Goal: Transaction & Acquisition: Purchase product/service

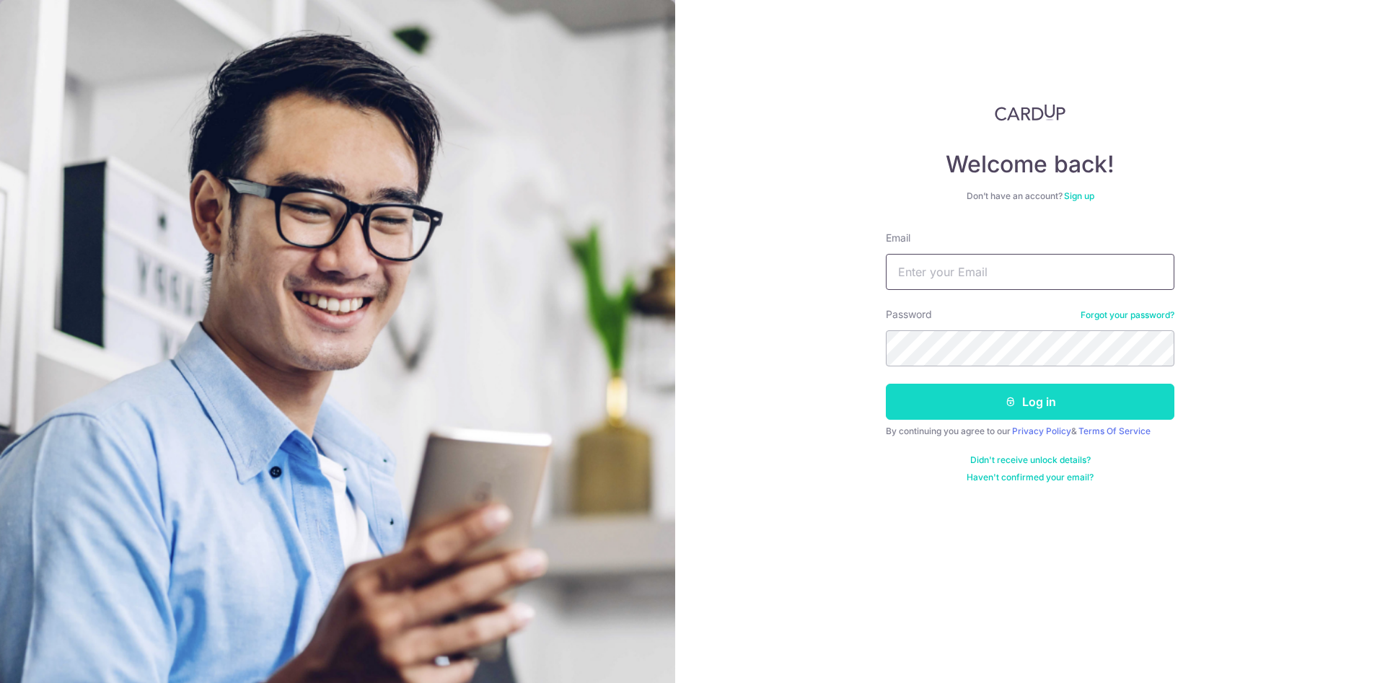
type input "[EMAIL_ADDRESS][DOMAIN_NAME]"
click at [1090, 387] on button "Log in" at bounding box center [1030, 402] width 289 height 36
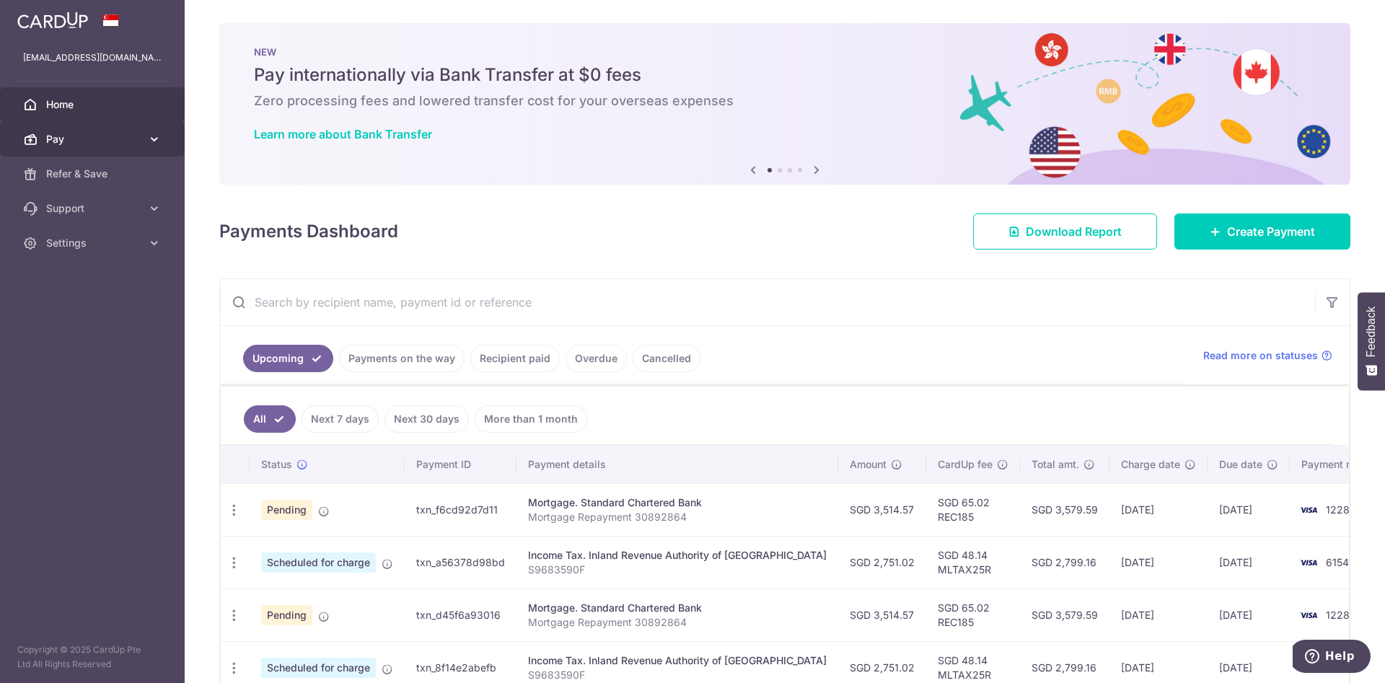
click at [153, 143] on icon at bounding box center [154, 139] width 14 height 14
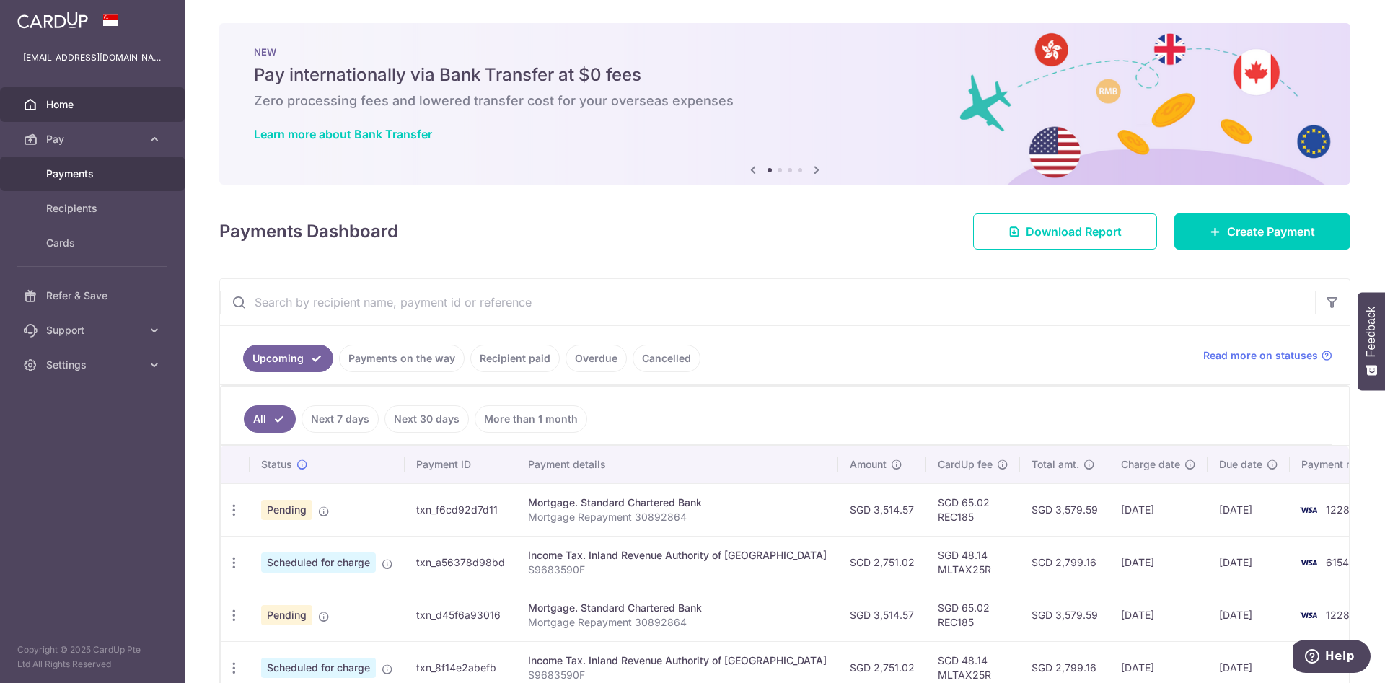
click at [87, 181] on link "Payments" at bounding box center [92, 174] width 185 height 35
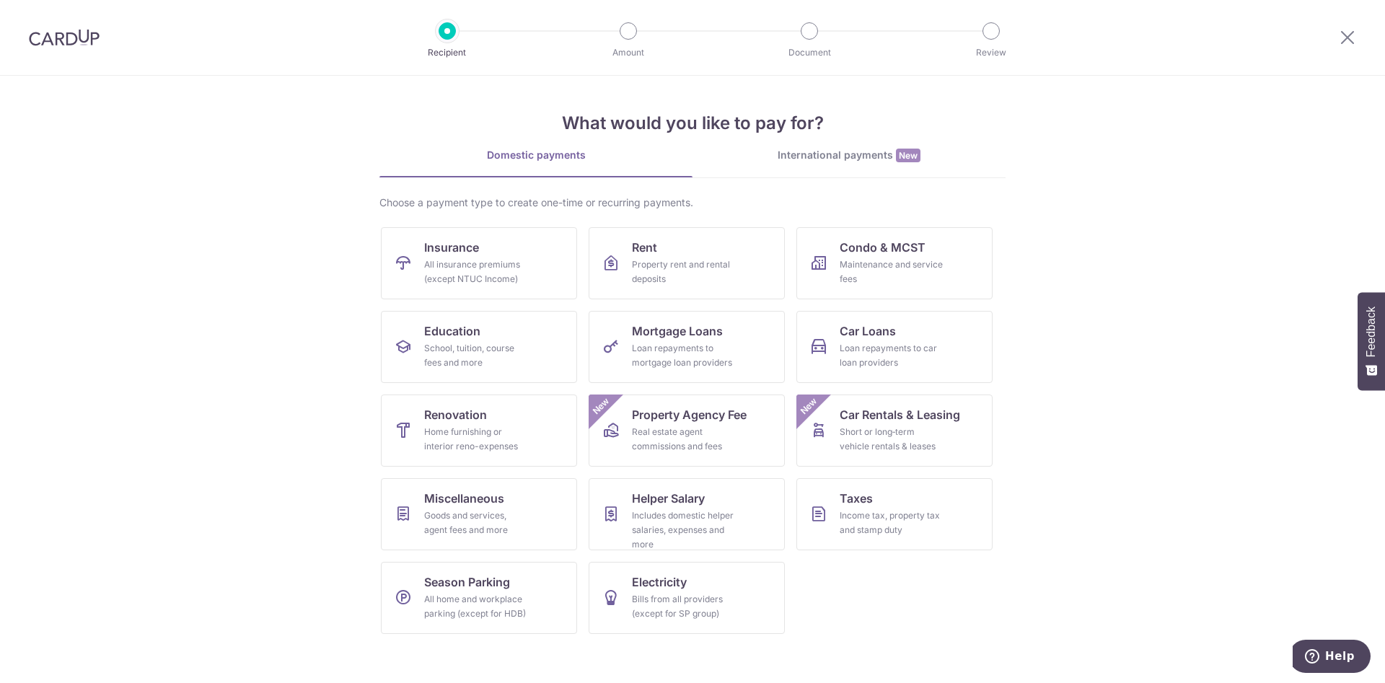
click at [83, 44] on img at bounding box center [64, 37] width 71 height 17
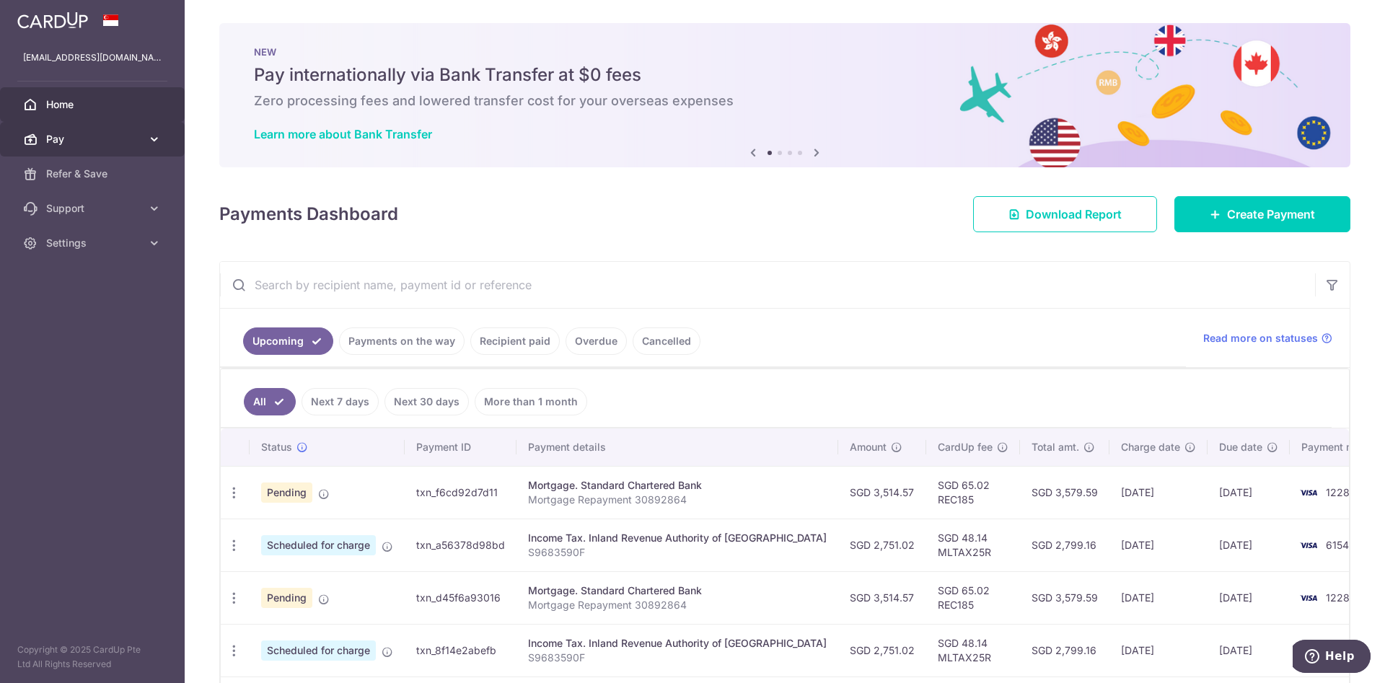
click at [166, 139] on link "Pay" at bounding box center [92, 139] width 185 height 35
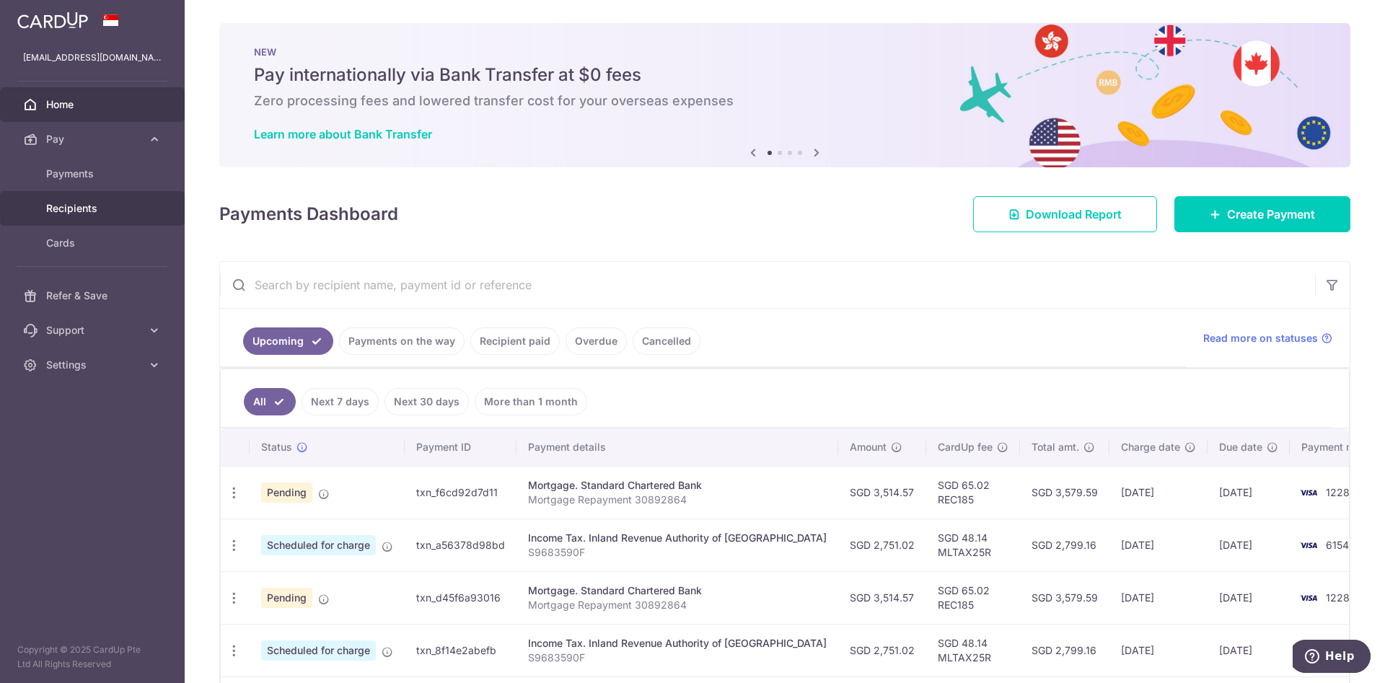
click at [97, 213] on span "Recipients" at bounding box center [93, 208] width 95 height 14
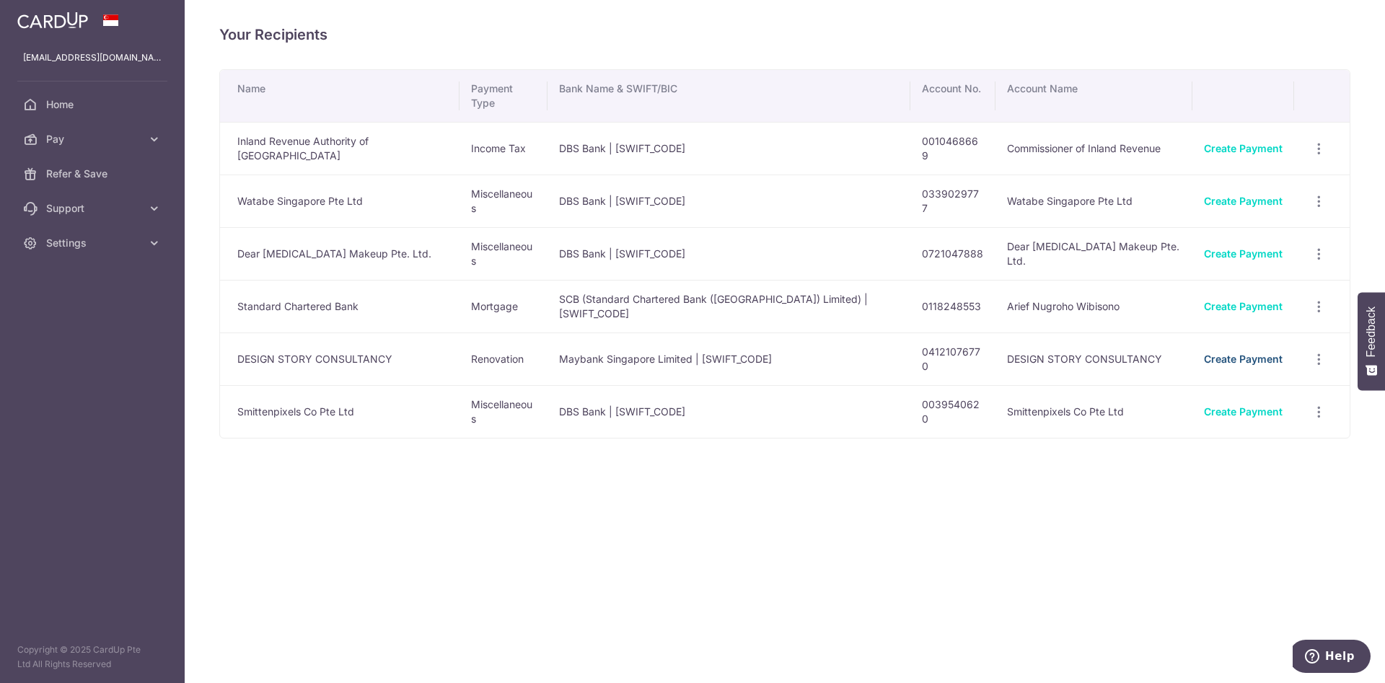
click at [1247, 353] on link "Create Payment" at bounding box center [1243, 359] width 79 height 12
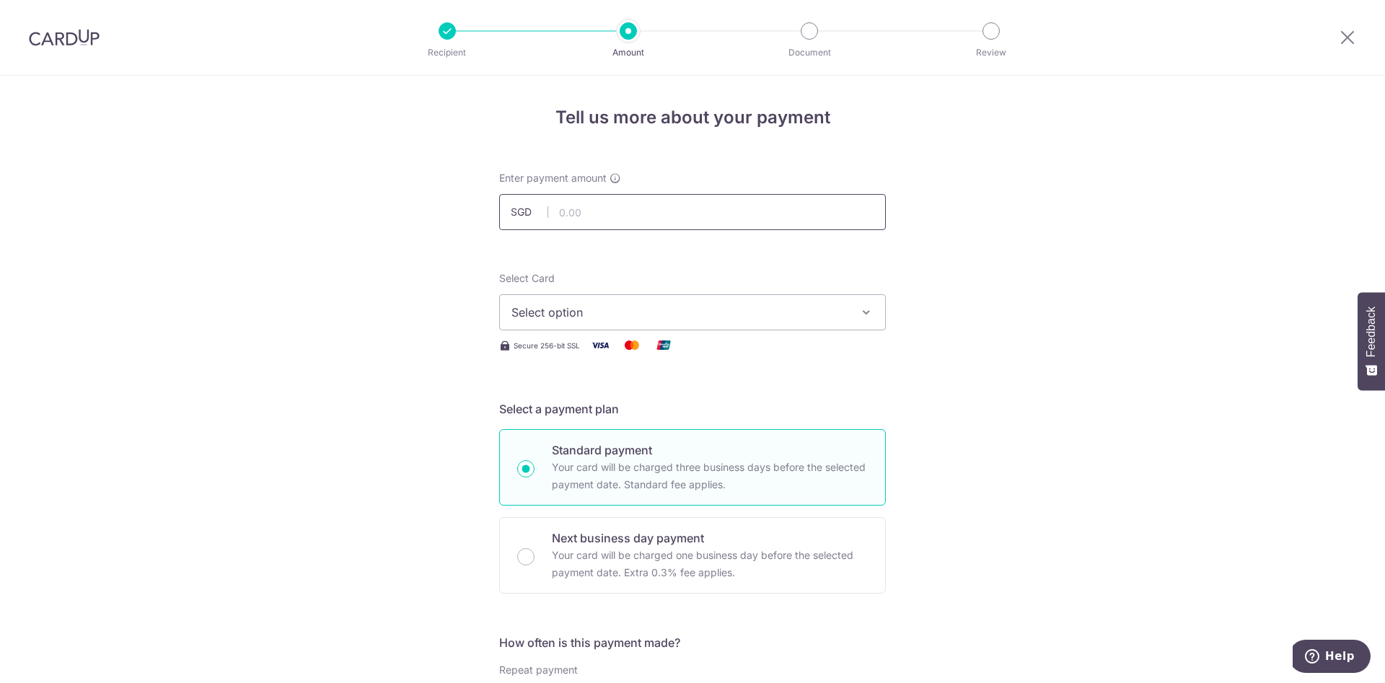
click at [739, 194] on input "text" at bounding box center [692, 212] width 387 height 36
click at [696, 190] on div "Enter payment amount SGD" at bounding box center [692, 200] width 387 height 59
click at [685, 201] on input "4" at bounding box center [692, 212] width 387 height 36
type input "4,211.18"
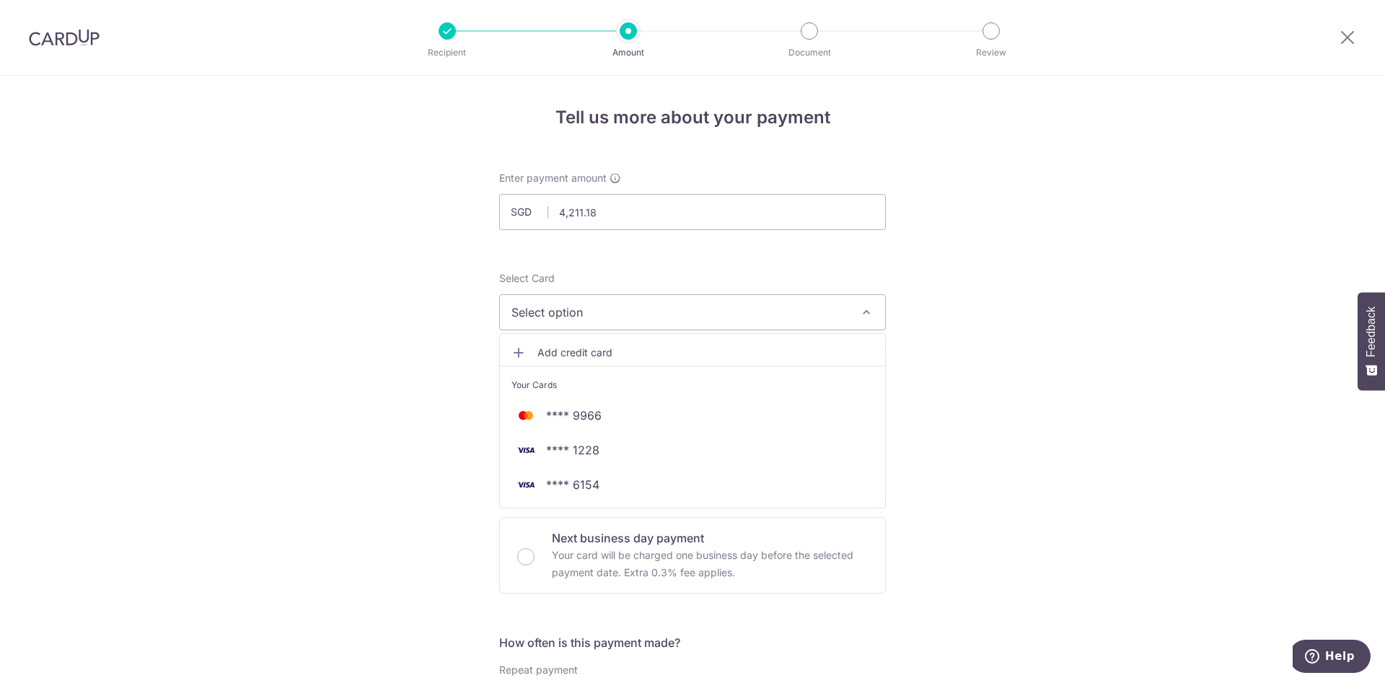
click at [546, 305] on span "Select option" at bounding box center [680, 312] width 336 height 17
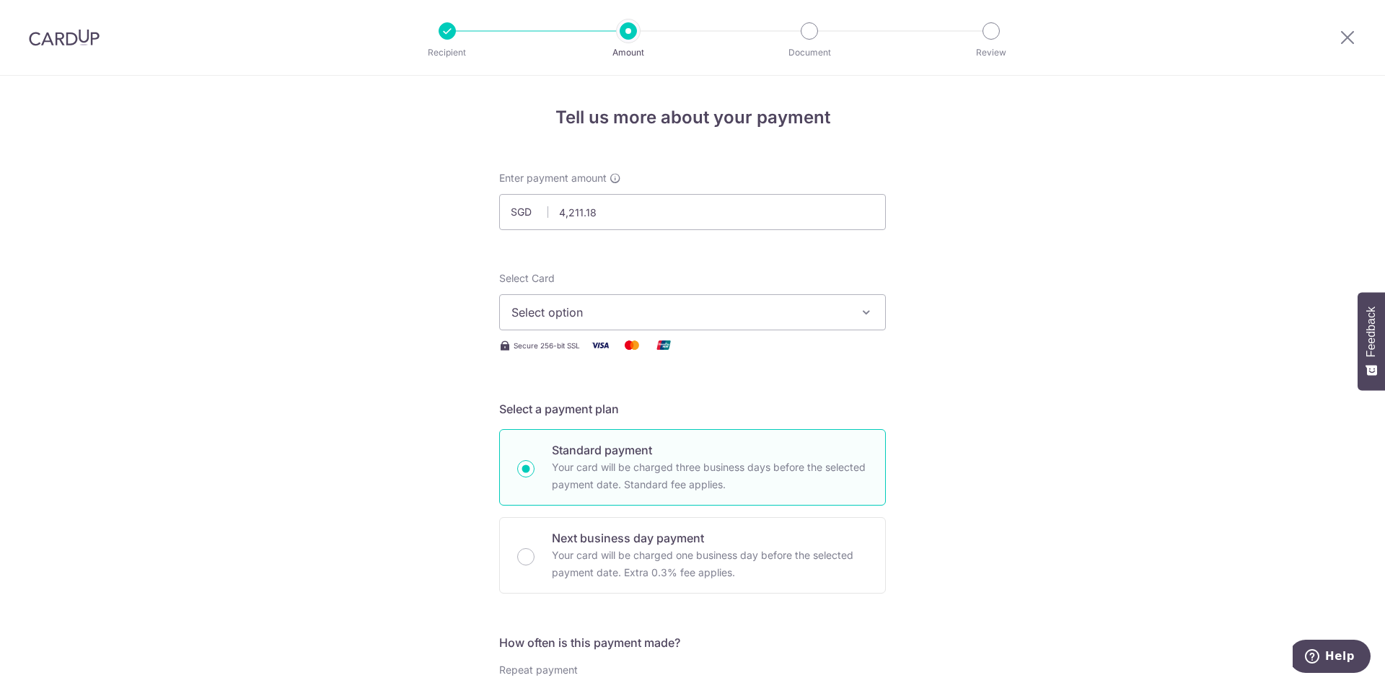
click at [546, 305] on span "Select option" at bounding box center [680, 312] width 336 height 17
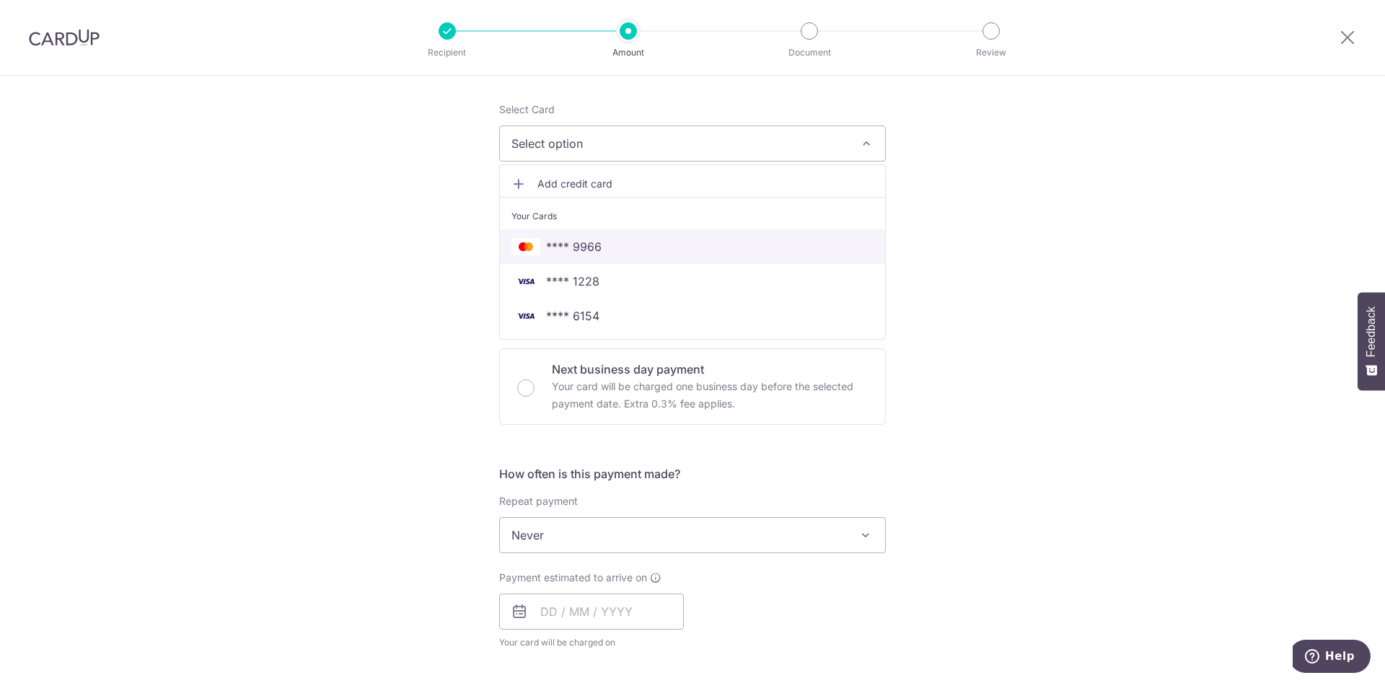
scroll to position [173, 0]
click at [582, 168] on link "Add credit card" at bounding box center [692, 180] width 385 height 26
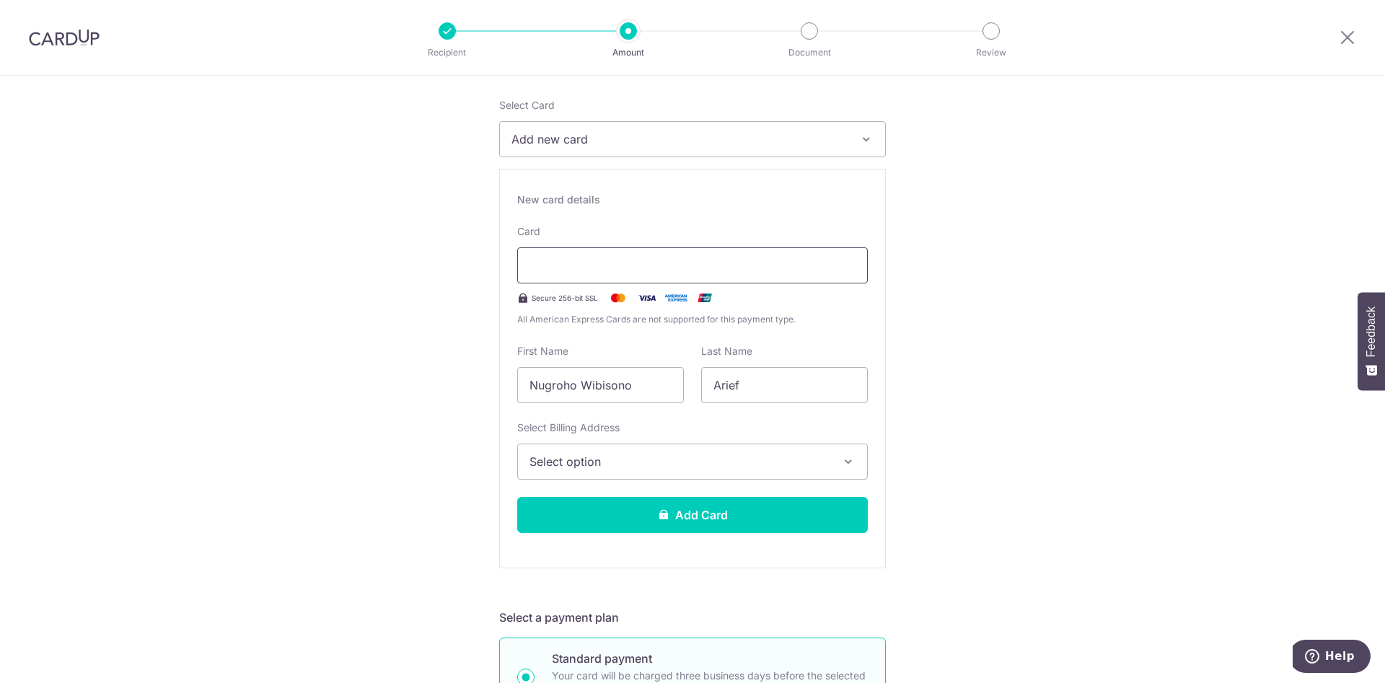
click at [570, 255] on div at bounding box center [692, 266] width 351 height 36
click at [633, 388] on input "Nugroho Wibisono" at bounding box center [600, 385] width 167 height 36
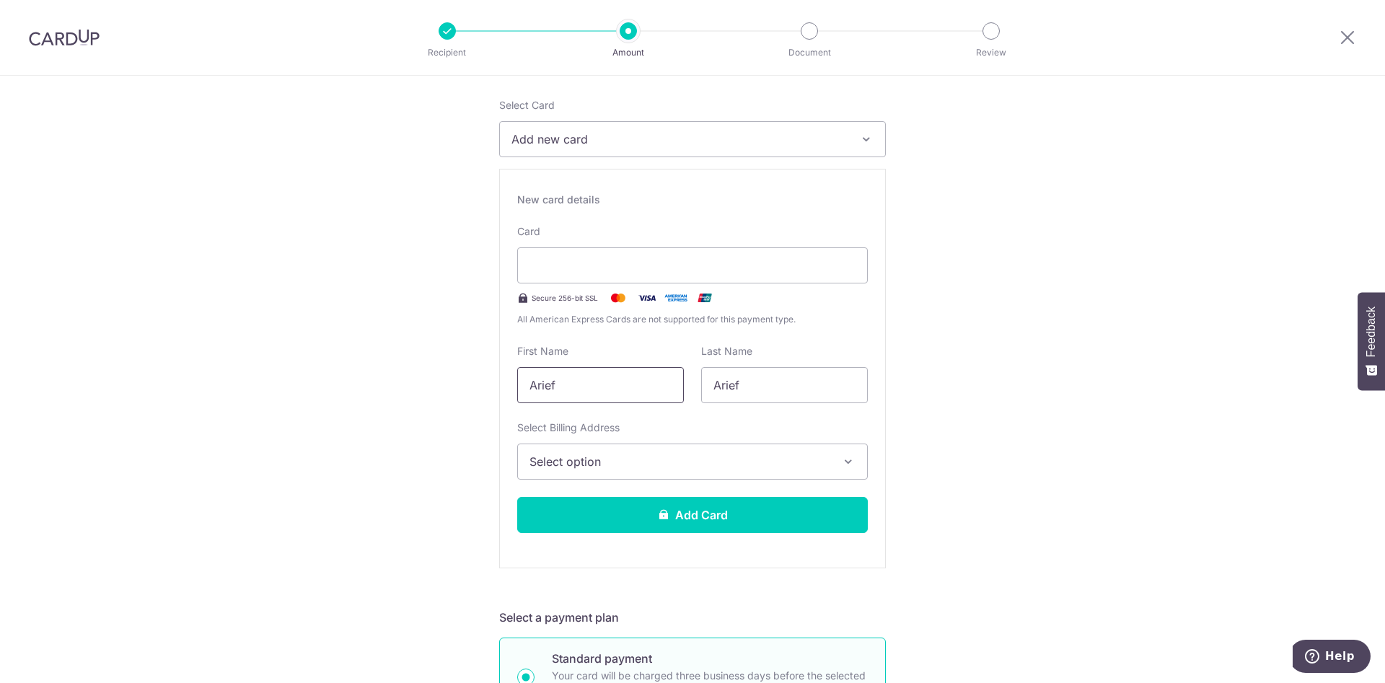
type input "Arief"
type input "Wibisono"
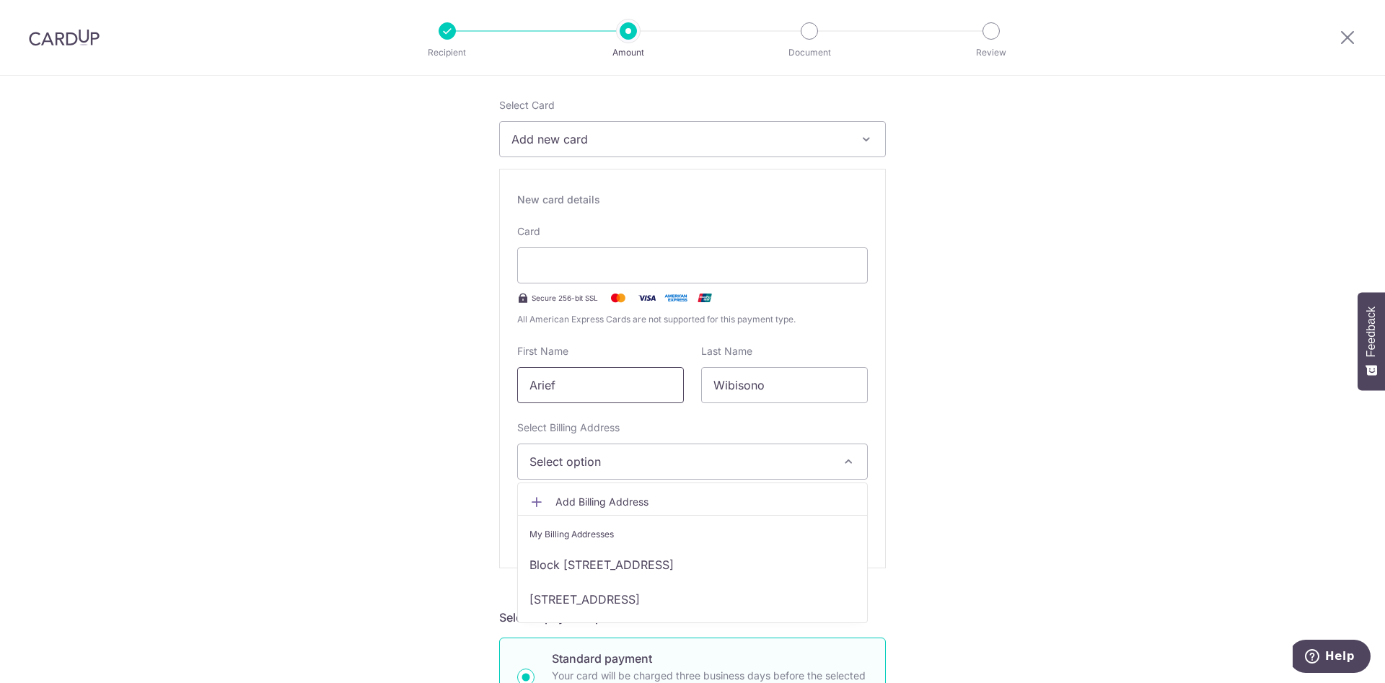
scroll to position [294, 0]
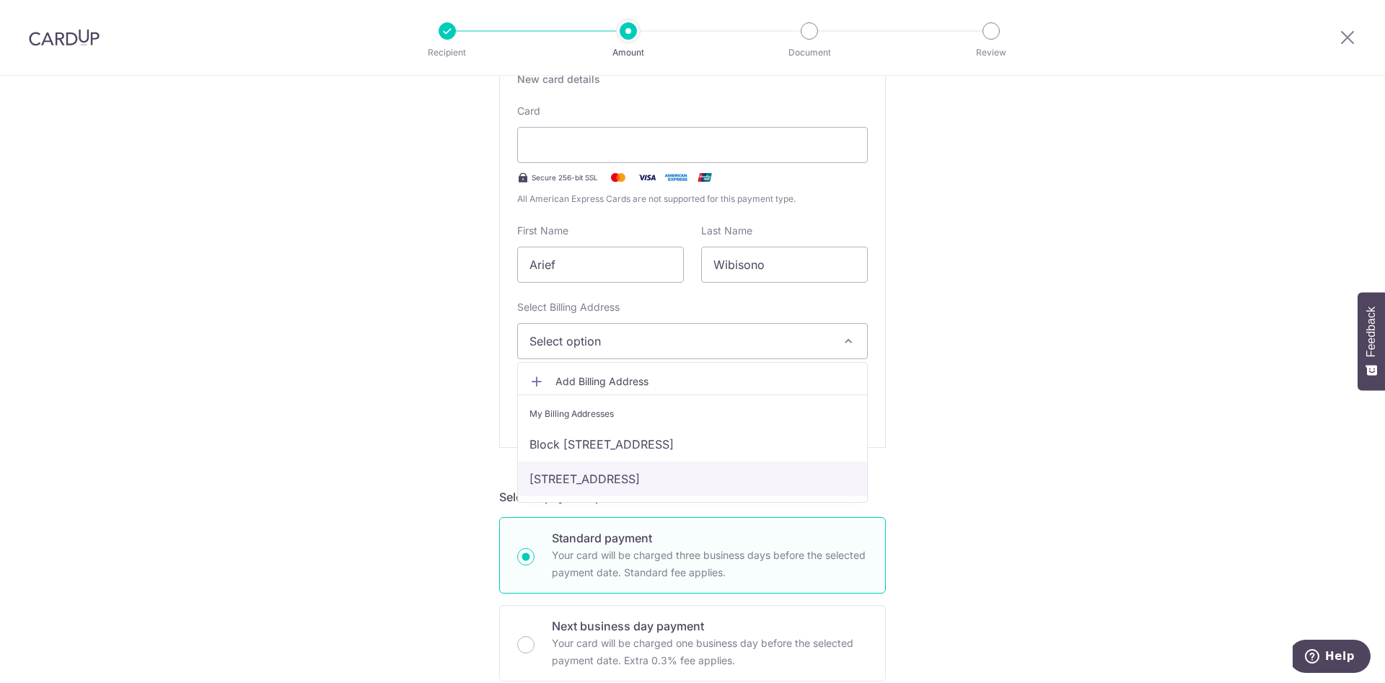
click at [638, 486] on link "[STREET_ADDRESS]" at bounding box center [692, 479] width 349 height 35
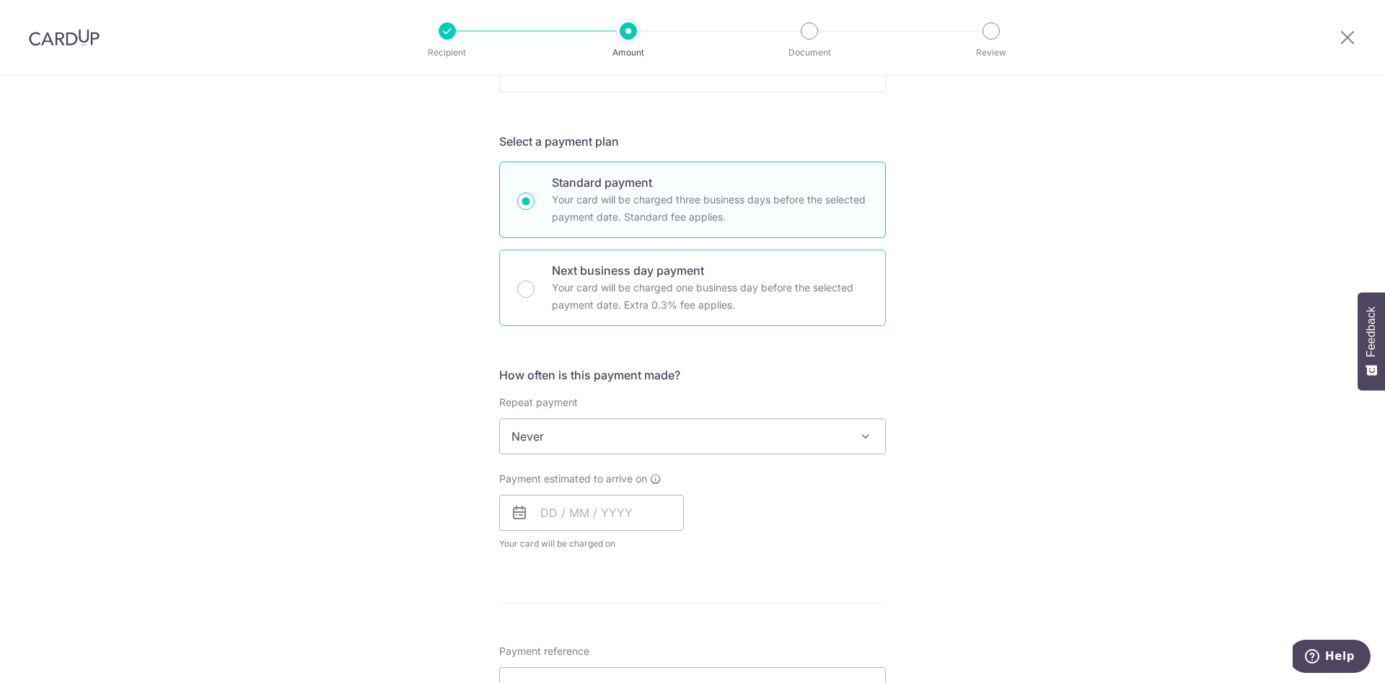
scroll to position [651, 0]
click at [595, 426] on span "Never" at bounding box center [692, 435] width 385 height 35
click at [553, 512] on input "text" at bounding box center [591, 512] width 185 height 36
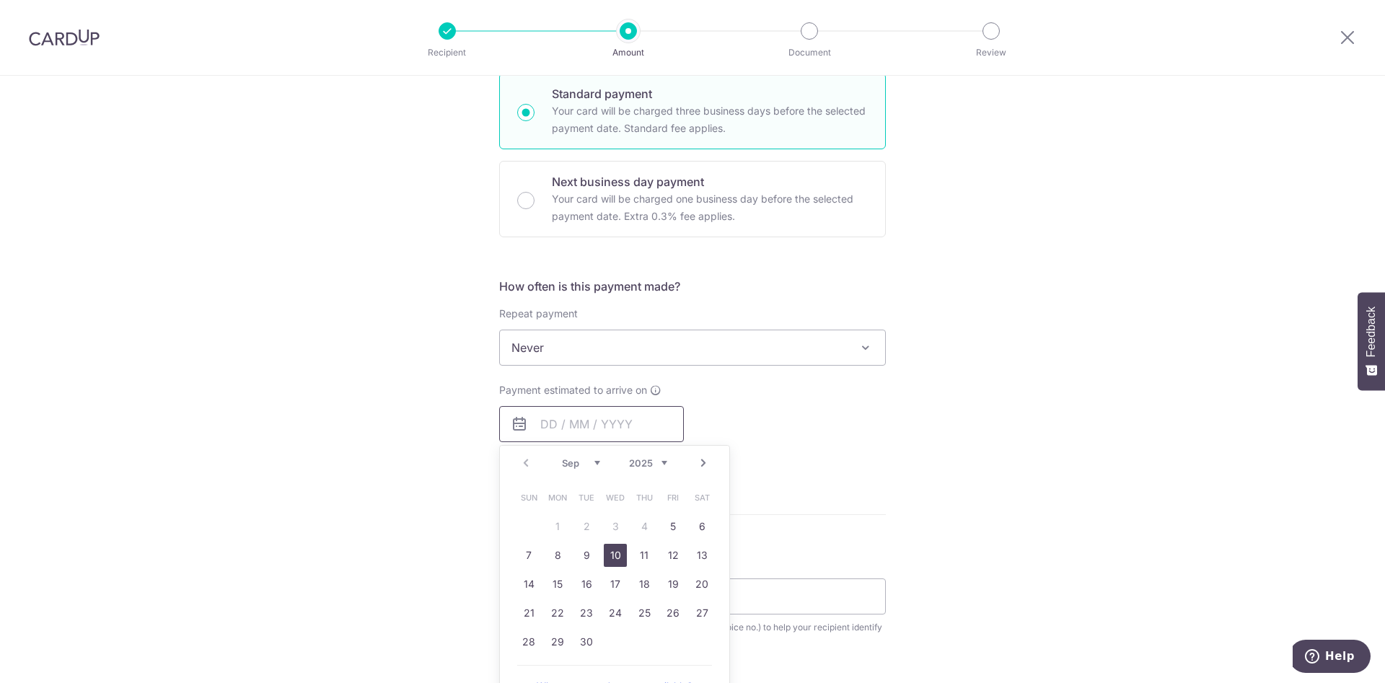
scroll to position [740, 0]
click at [664, 516] on link "5" at bounding box center [673, 525] width 23 height 23
type input "[DATE]"
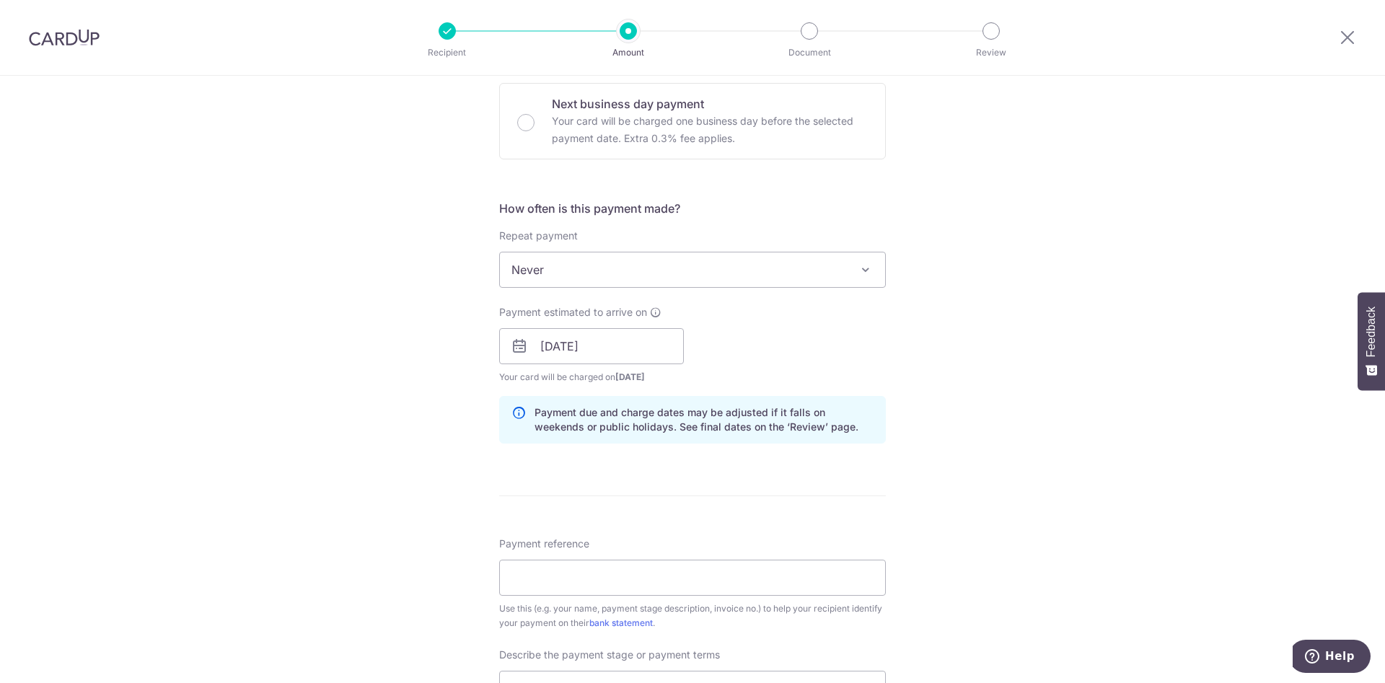
scroll to position [820, 0]
click at [581, 562] on input "Payment reference" at bounding box center [692, 574] width 387 height 36
click at [694, 571] on input "Payment reference" at bounding box center [692, 574] width 387 height 36
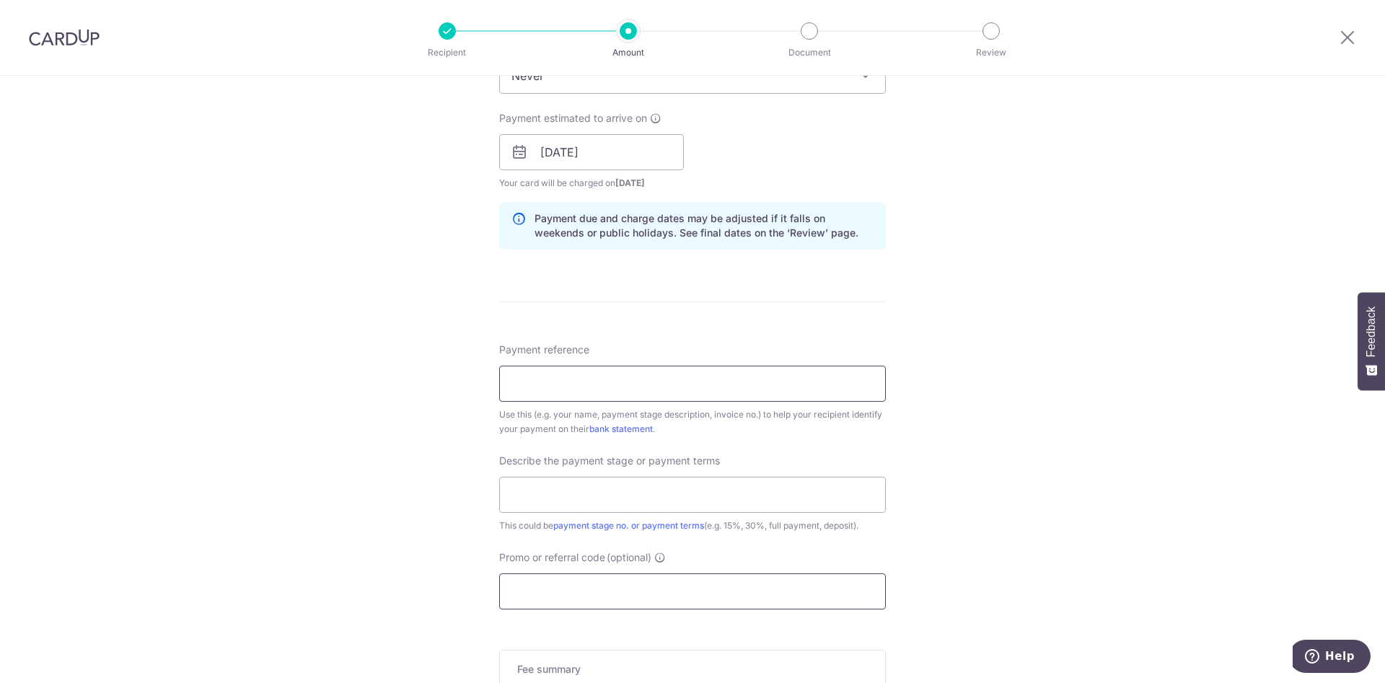
scroll to position [1154, 0]
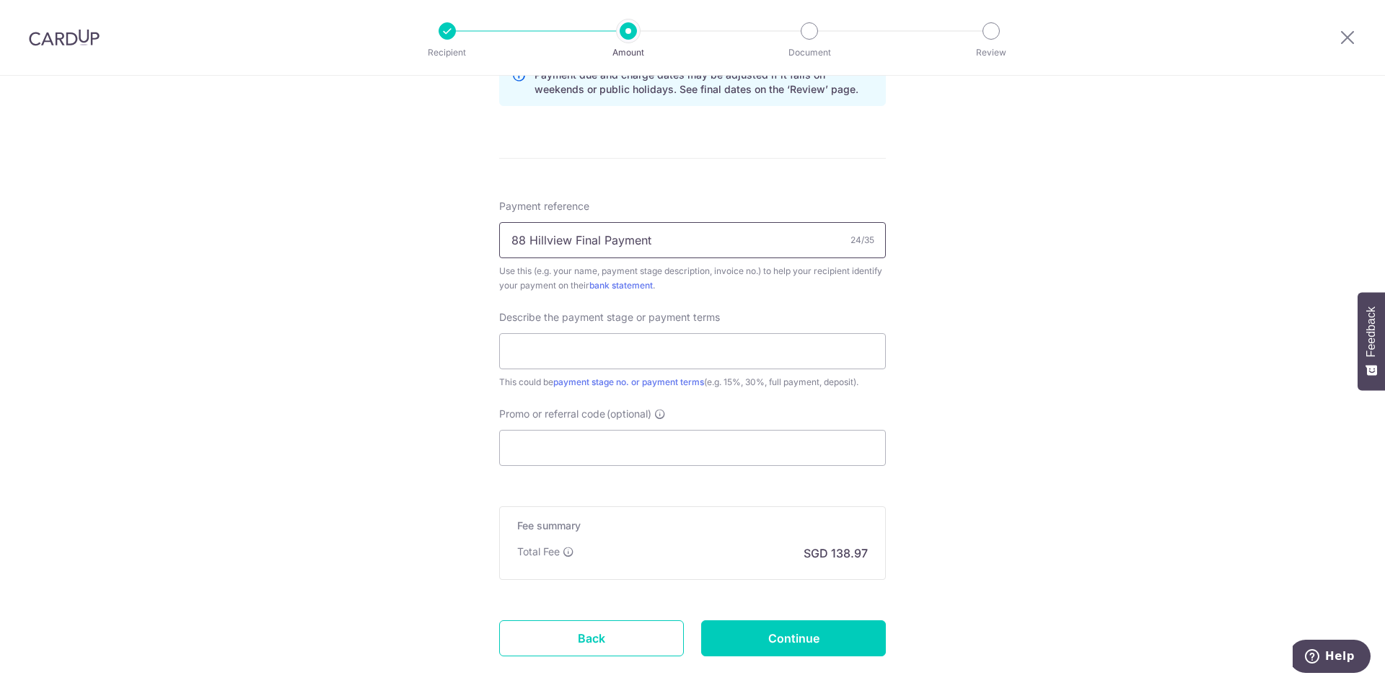
type input "88 Hillview Final Payment"
drag, startPoint x: 579, startPoint y: 247, endPoint x: 748, endPoint y: 256, distance: 169.1
click at [748, 256] on input "88 Hillview Final Payment" at bounding box center [692, 240] width 387 height 36
click at [677, 355] on input "text" at bounding box center [692, 351] width 387 height 36
type input "Final Payment"
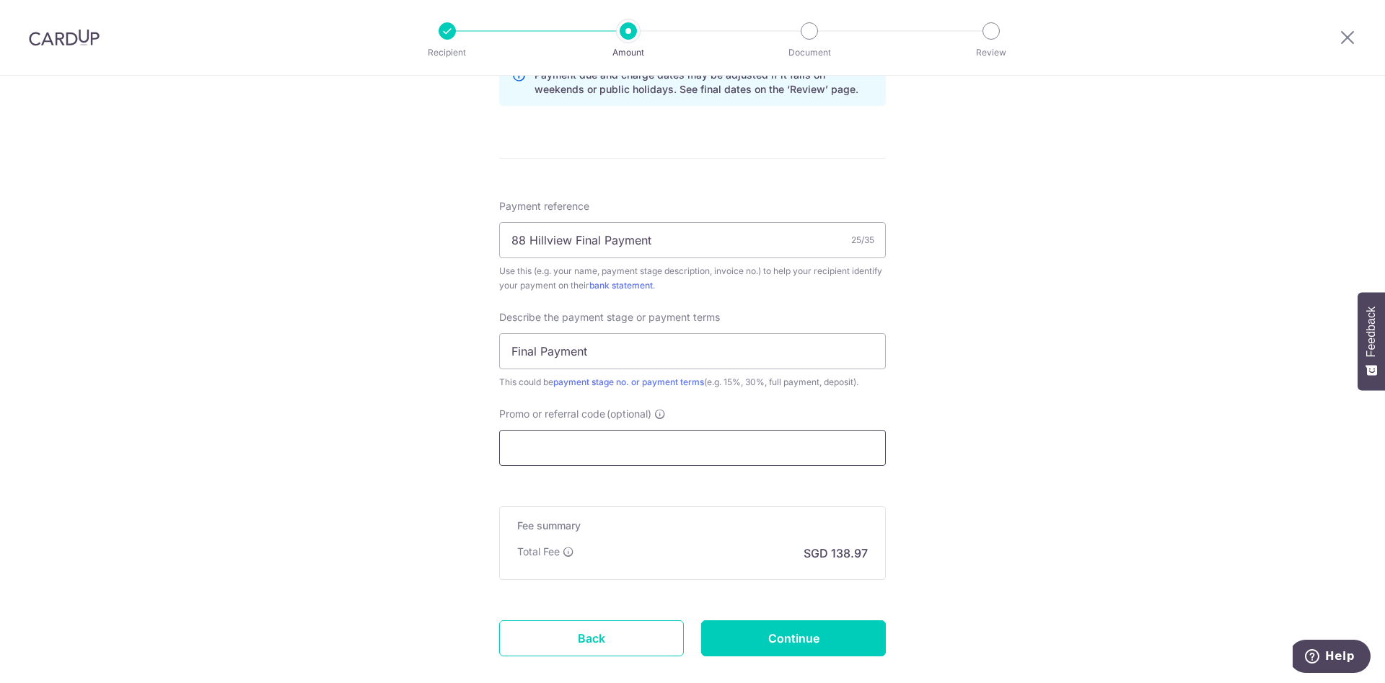
click at [621, 437] on input "Promo or referral code (optional)" at bounding box center [692, 448] width 387 height 36
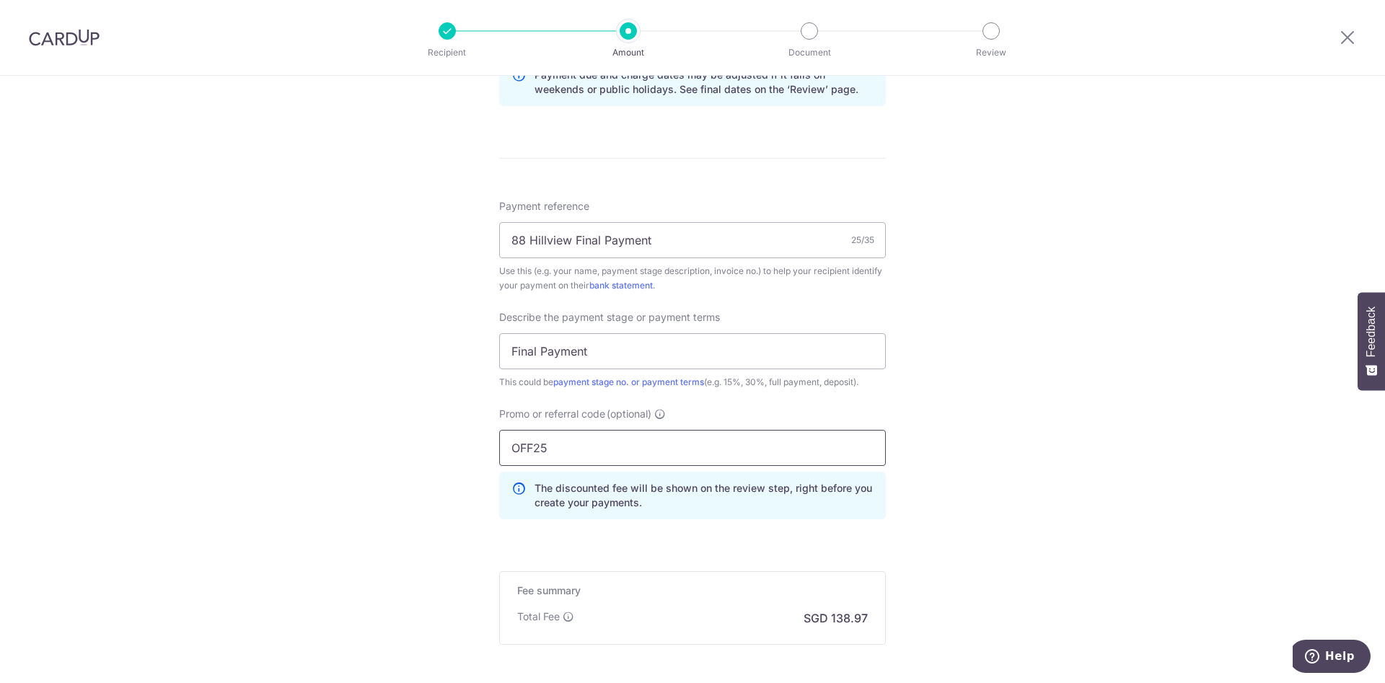
type input "OFF25"
click at [849, 422] on div "Promo or referral code (optional) OFF25 The discounted fee will be shown on the…" at bounding box center [692, 463] width 387 height 113
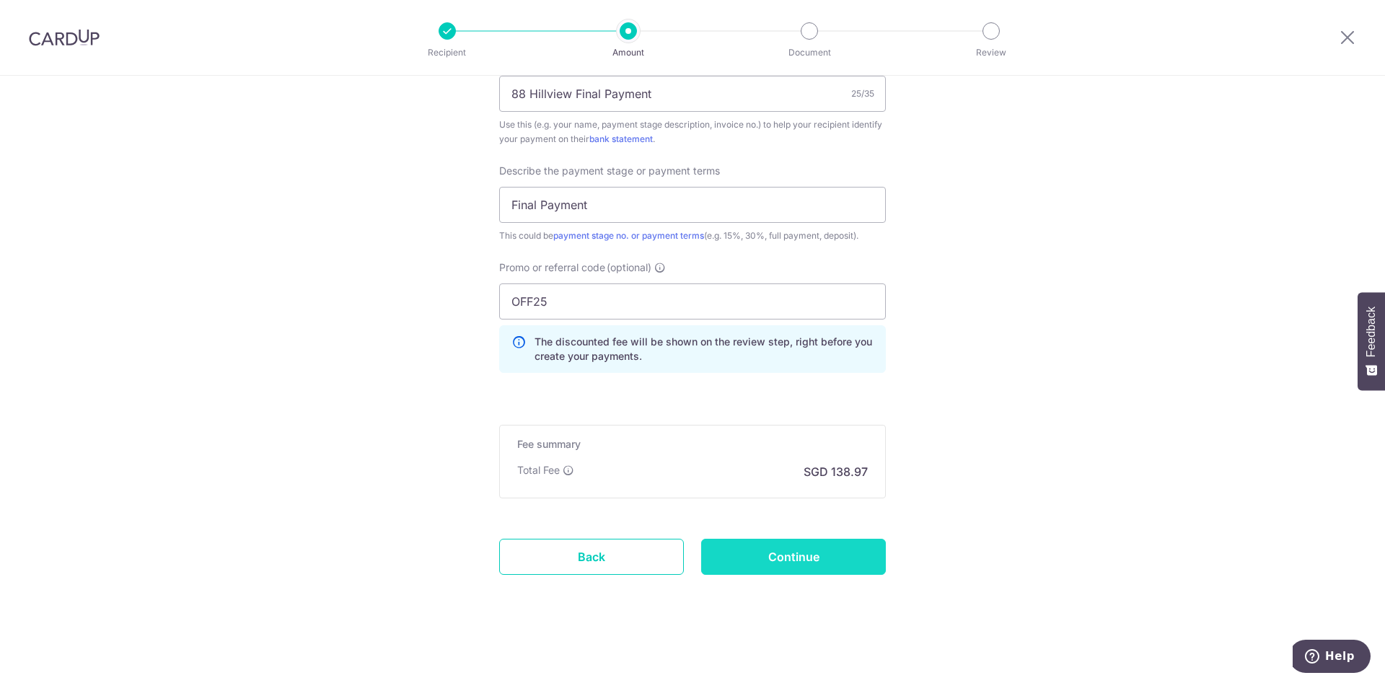
click at [797, 558] on input "Continue" at bounding box center [793, 557] width 185 height 36
type input "Create Schedule"
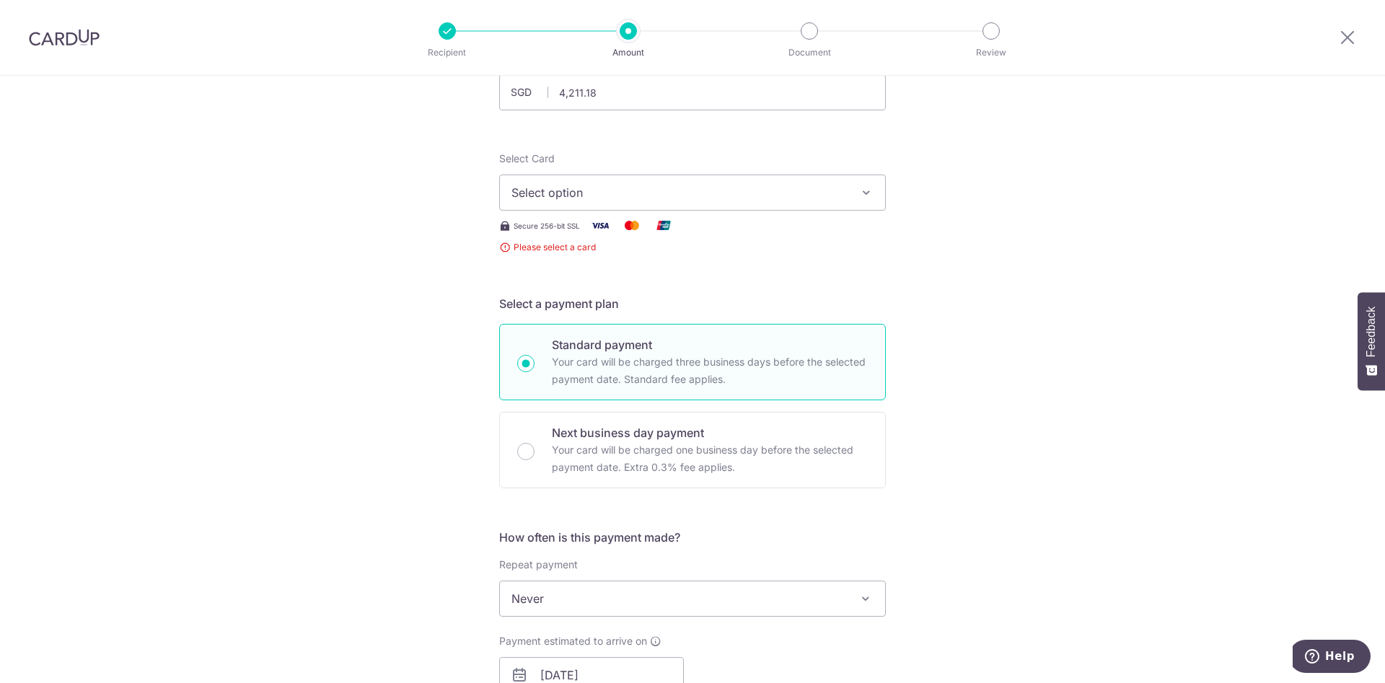
scroll to position [40, 0]
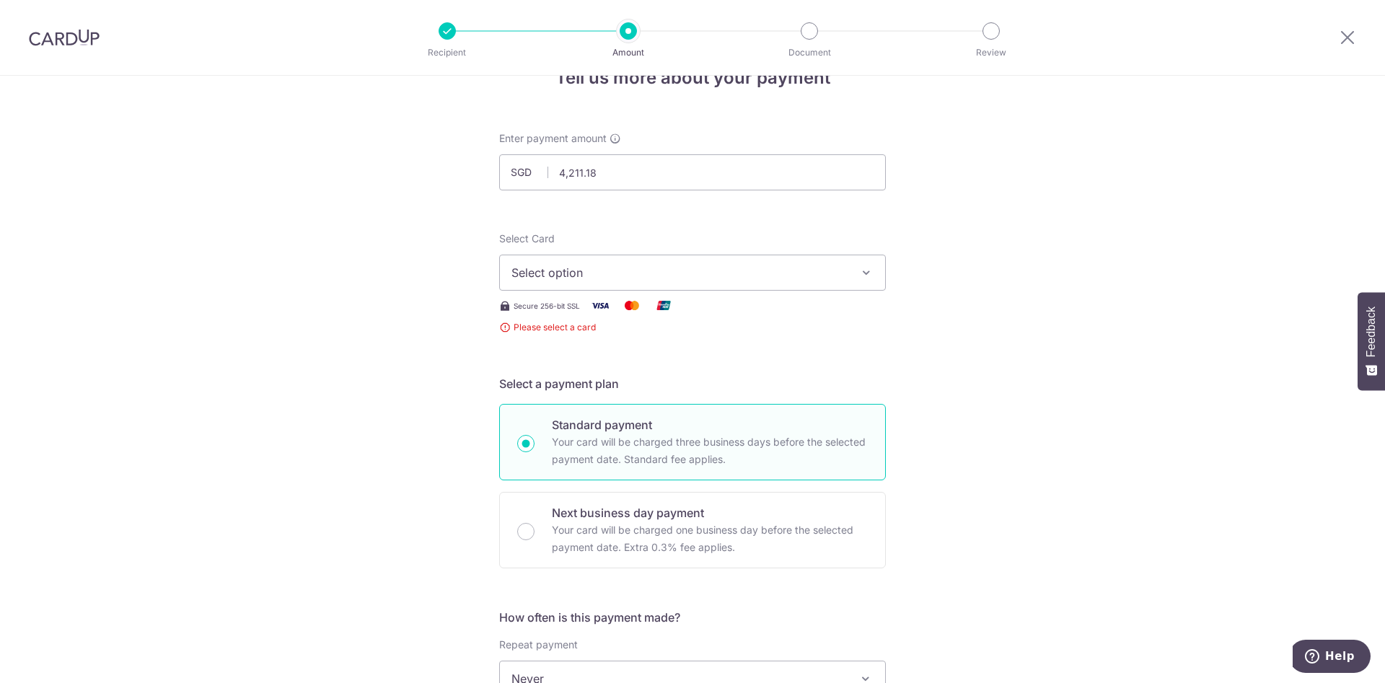
click at [715, 271] on span "Select option" at bounding box center [680, 272] width 336 height 17
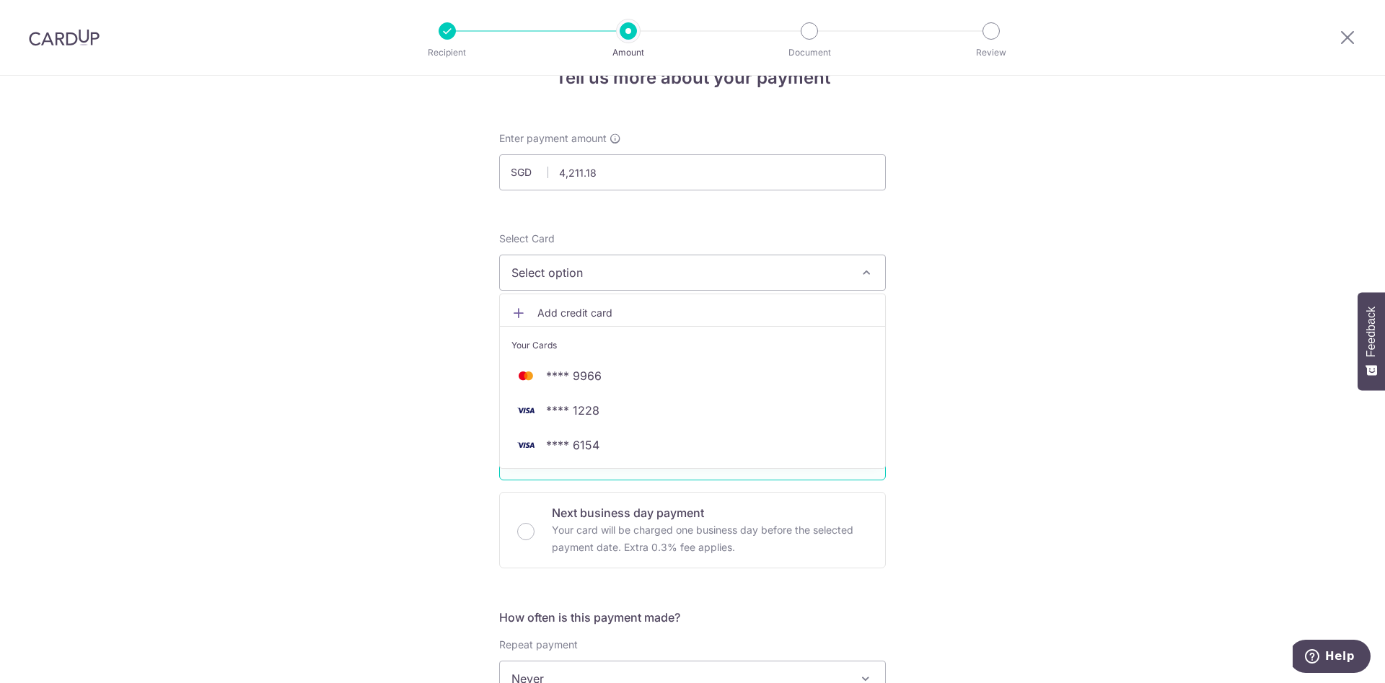
click at [627, 314] on span "Add credit card" at bounding box center [706, 313] width 336 height 14
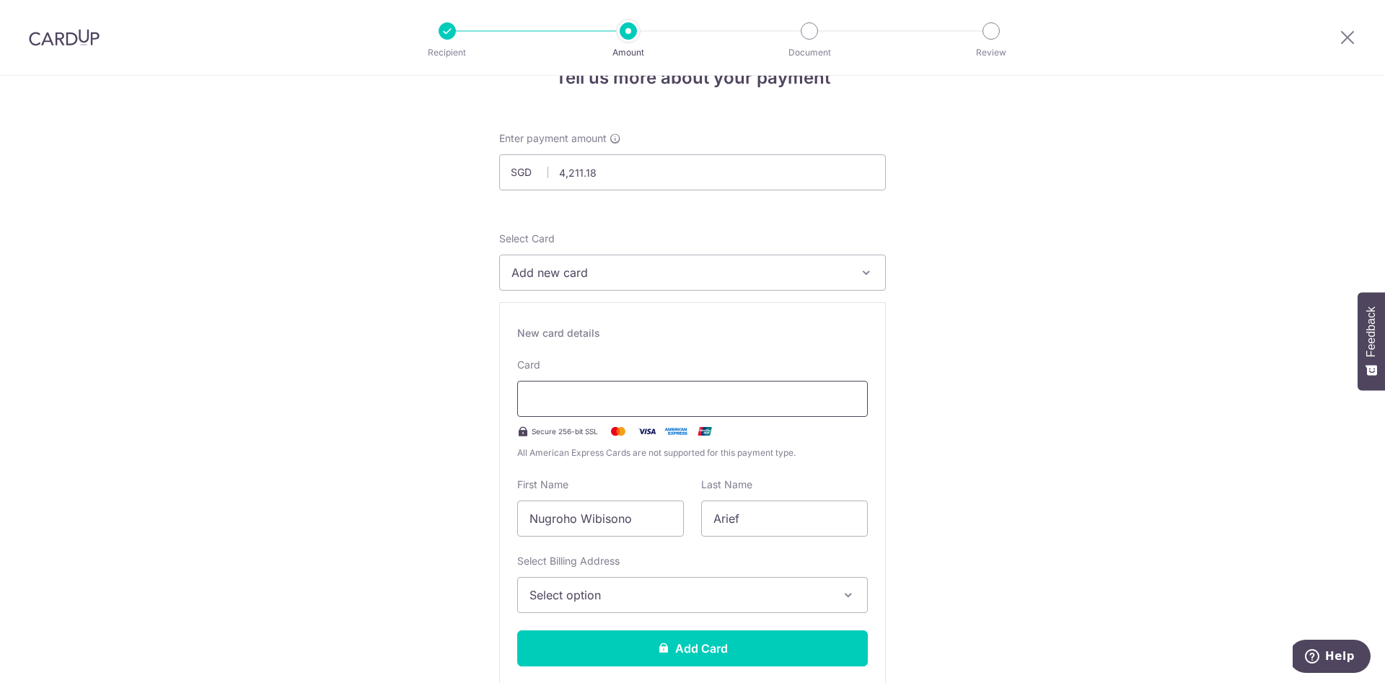
click at [590, 387] on div at bounding box center [692, 399] width 351 height 36
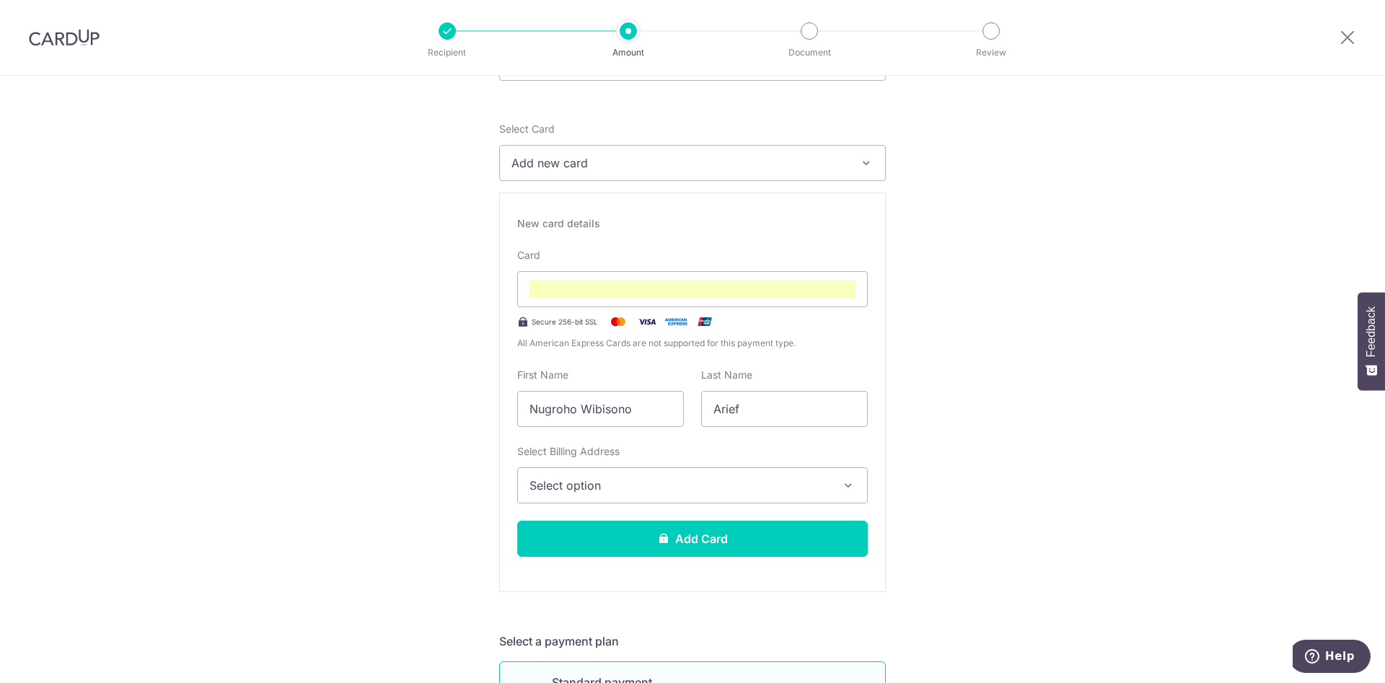
scroll to position [152, 0]
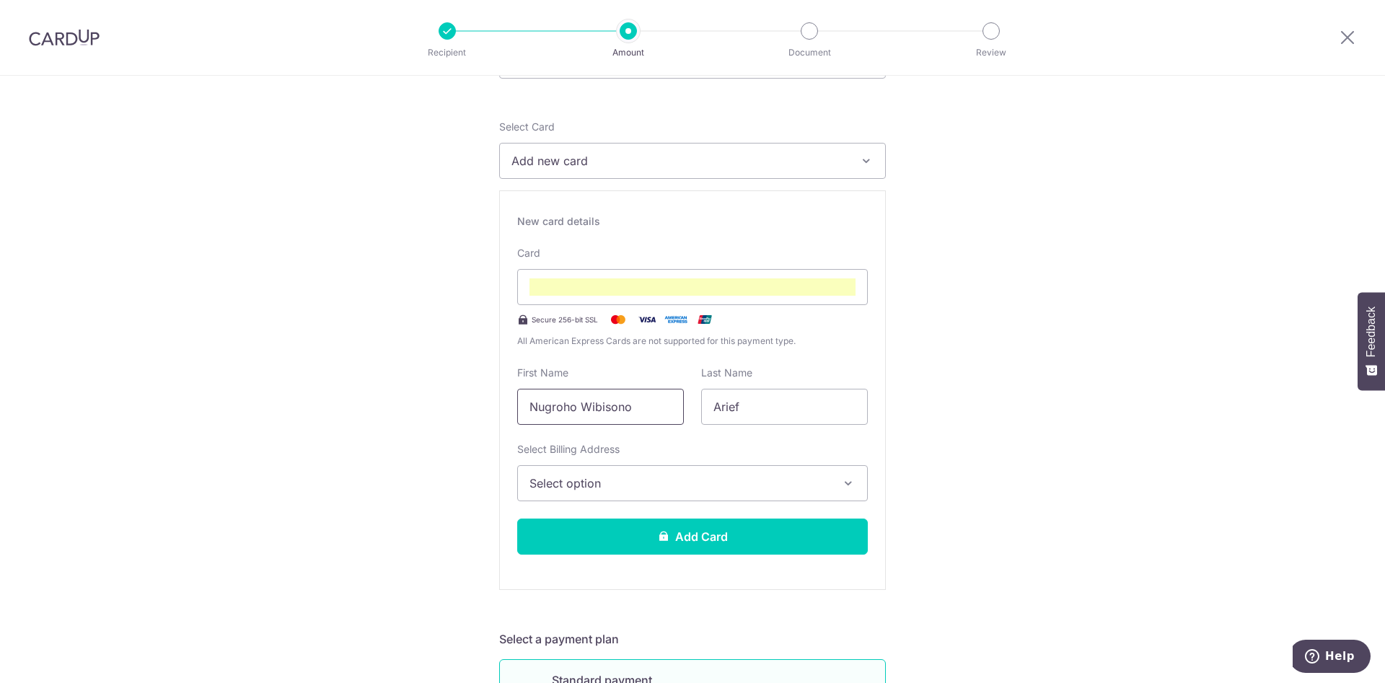
click at [647, 402] on input "Nugroho Wibisono" at bounding box center [600, 407] width 167 height 36
click at [647, 402] on input "ARIEF" at bounding box center [600, 407] width 167 height 36
type input "Arief"
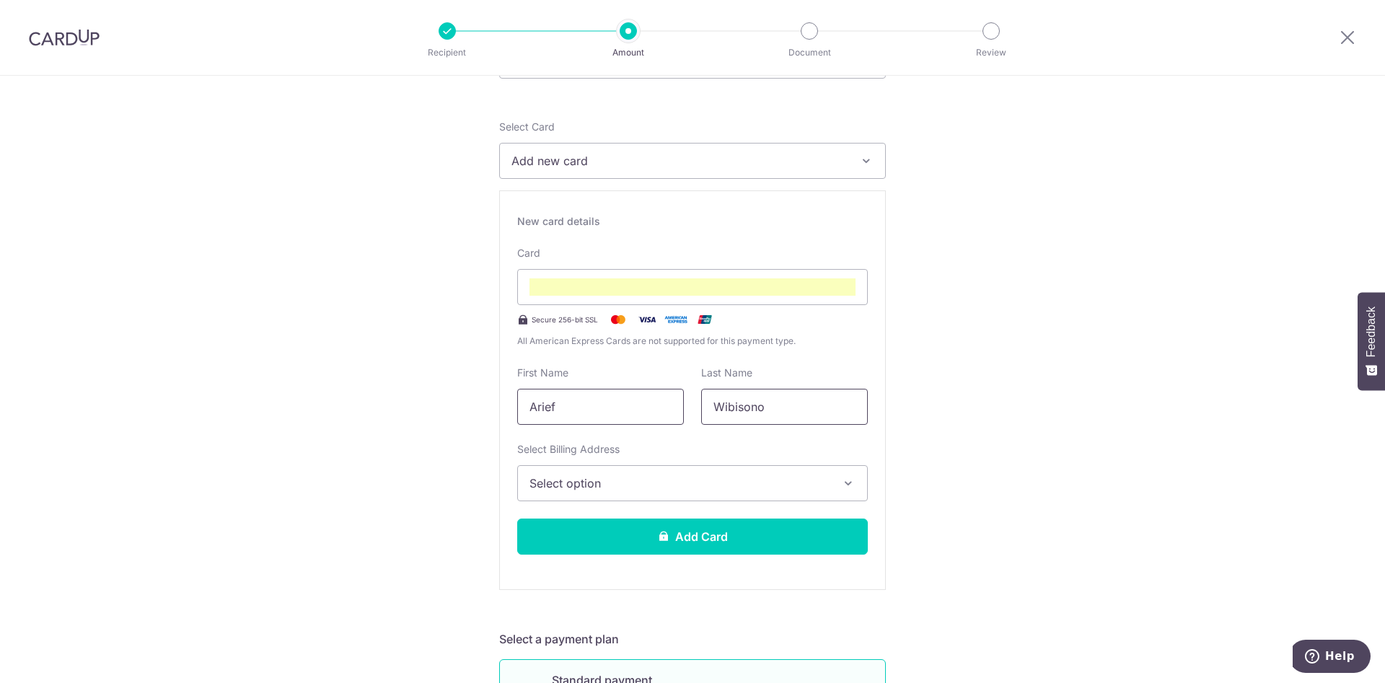
type input "Wibisono"
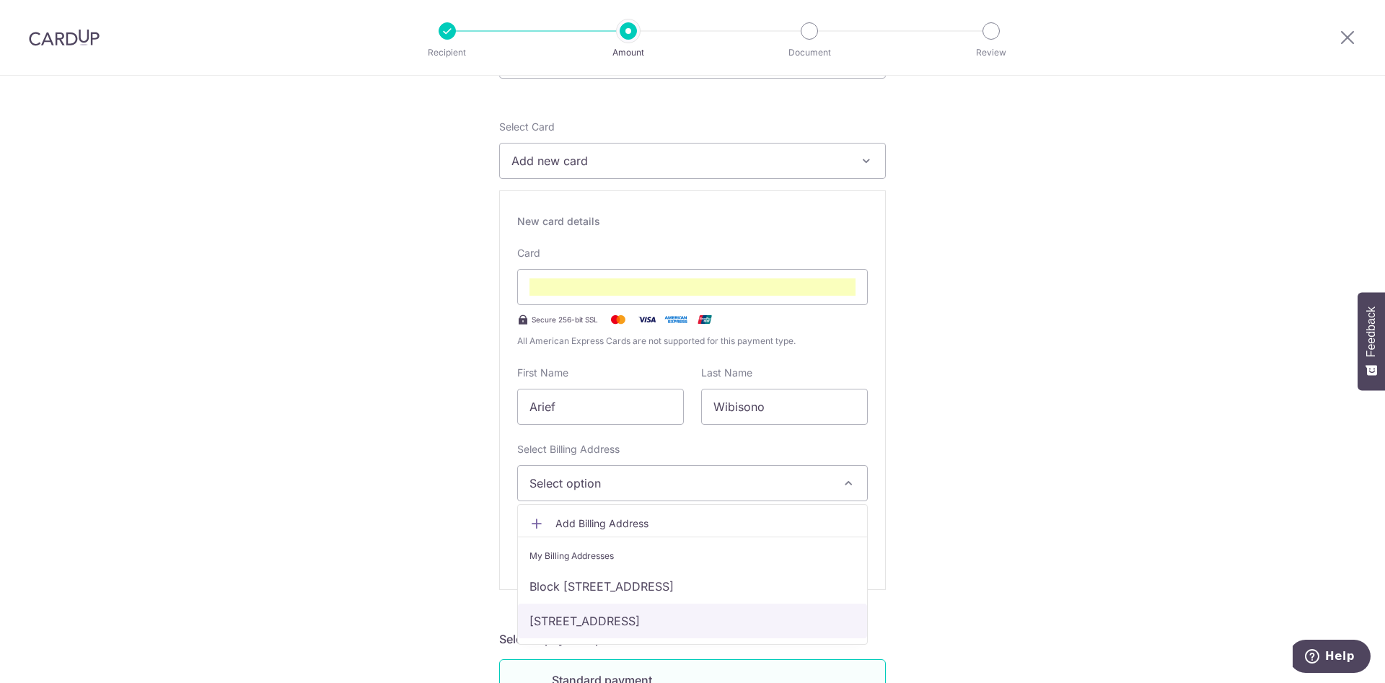
click at [597, 621] on link "[STREET_ADDRESS]" at bounding box center [692, 621] width 349 height 35
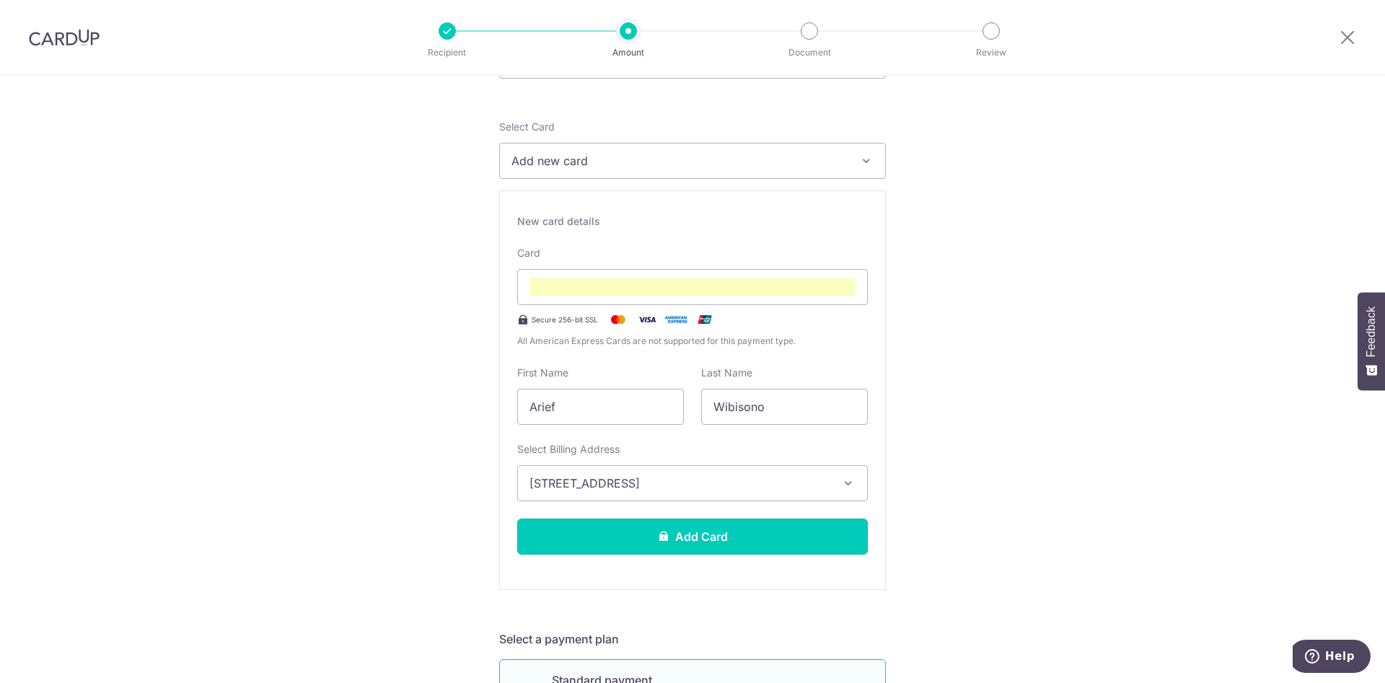
click at [691, 538] on button "Add Card" at bounding box center [692, 537] width 351 height 36
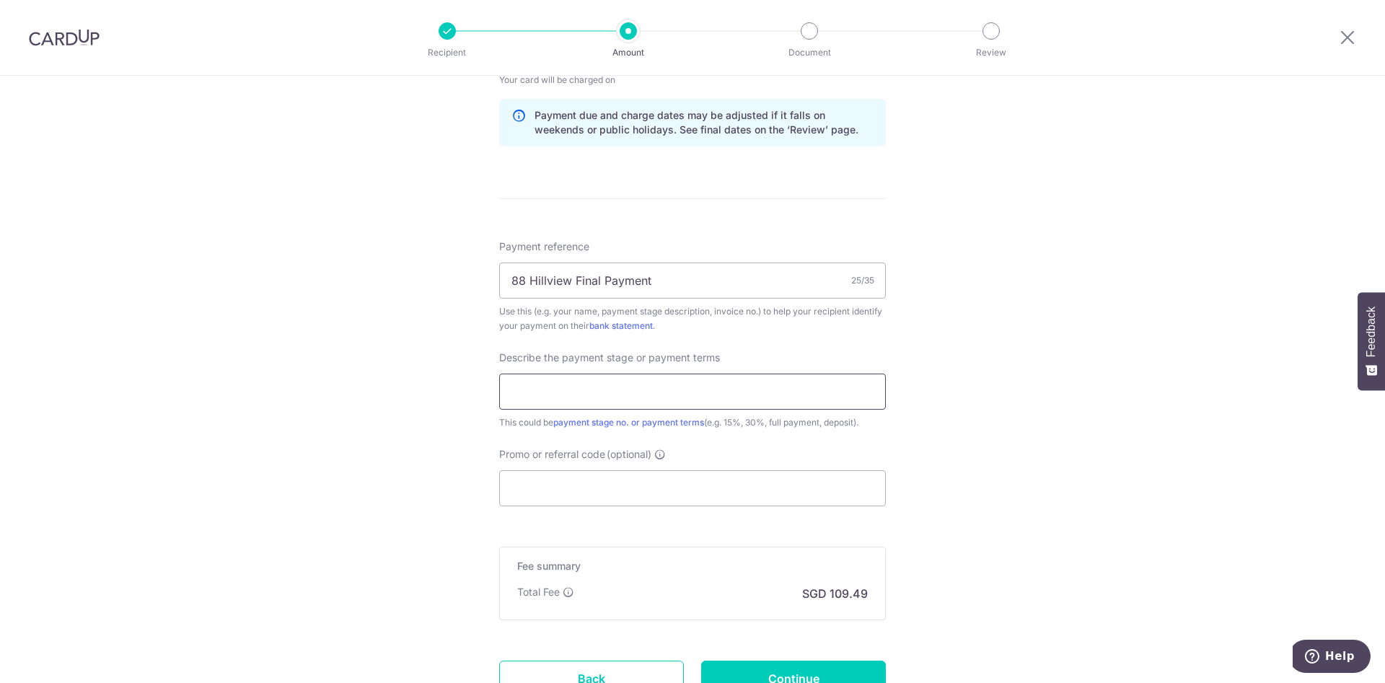
scroll to position [854, 0]
